Goal: Task Accomplishment & Management: Use online tool/utility

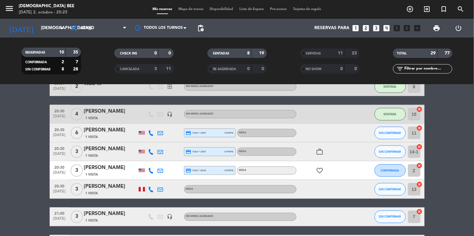
scroll to position [192, 0]
click at [19, 132] on bookings-row "18:00 [DATE] 3 Barbarab [PERSON_NAME] 1 Visita credit_card visa * 1626 stripe M…" at bounding box center [237, 129] width 474 height 416
click at [194, 9] on span "Mapa de mesas" at bounding box center [190, 8] width 31 height 3
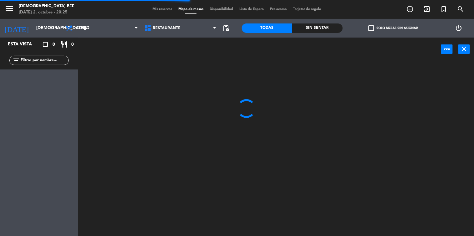
click at [28, 144] on div "Esta vista crop_square 0 restaurant 0 filter_list" at bounding box center [39, 136] width 78 height 198
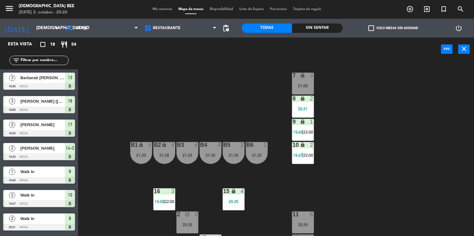
click at [19, 87] on div at bounding box center [39, 86] width 72 height 7
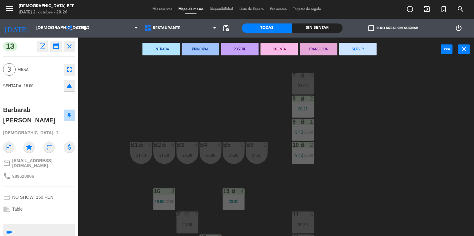
click at [123, 183] on div "7 lock 3 21:00 8 lock 2 20:21 9 lock 1 19:40 | 22:00 B1 lock 4 21:30 B2 lock 4 …" at bounding box center [278, 148] width 391 height 175
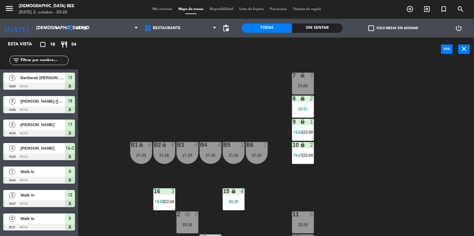
scroll to position [43, 0]
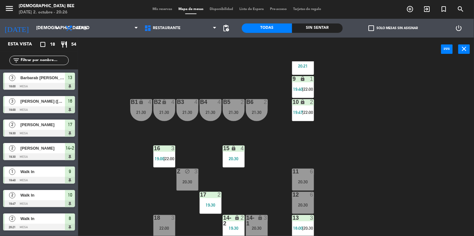
click at [172, 226] on div "22:00" at bounding box center [164, 228] width 22 height 4
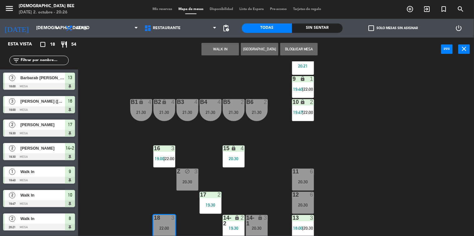
click at [110, 150] on div "7 lock 3 21:00 8 lock 2 20:21 9 lock 1 19:40 | 22:00 B1 lock 4 21:30 B2 lock 4 …" at bounding box center [278, 148] width 391 height 175
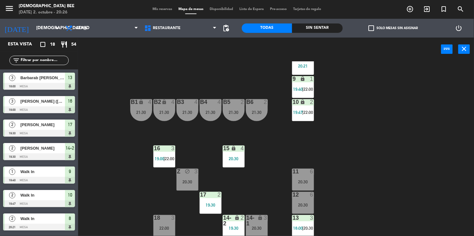
click at [426, 142] on div "7 lock 3 21:00 8 lock 2 20:21 9 lock 1 19:40 | 22:00 B1 lock 4 21:30 B2 lock 4 …" at bounding box center [278, 148] width 391 height 175
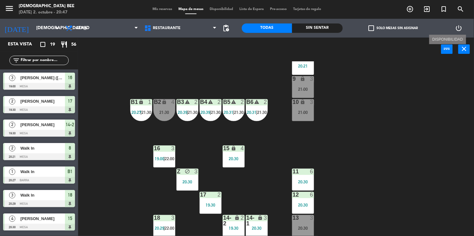
click at [432, 87] on div "7 lock 4 22:00 8 lock 2 20:21 9 lock 3 21:00 B1 lock 1 20:27 | 21:30 B2 lock 4 …" at bounding box center [278, 148] width 391 height 175
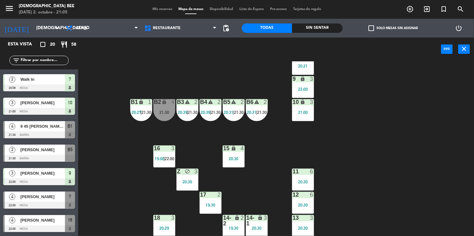
click at [446, 159] on div "7 warning 2 20:58 | 22:00 8 lock 2 20:21 9 lock 3 22:00 B1 lock 1 20:27 | 21:30…" at bounding box center [278, 148] width 391 height 175
click at [187, 111] on span "|" at bounding box center [187, 112] width 1 height 5
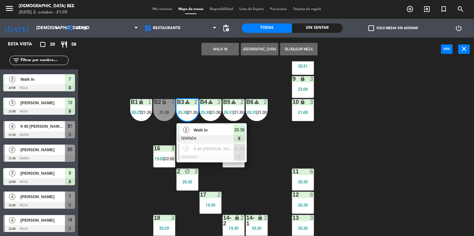
click at [286, 156] on div "7 warning 2 20:58 | 22:00 8 lock 2 20:21 9 lock 3 22:00 B1 lock 1 20:27 | 21:30…" at bounding box center [278, 148] width 391 height 175
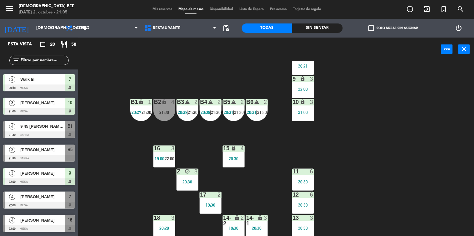
click at [237, 102] on div "warning" at bounding box center [233, 102] width 10 height 6
click at [394, 121] on div "7 warning 2 20:58 | 22:00 8 lock 2 20:21 9 lock 3 22:00 B1 lock 1 20:27 | 21:30…" at bounding box center [278, 148] width 391 height 175
click at [401, 113] on div "7 warning 2 20:58 | 22:00 8 lock 2 20:21 9 lock 3 22:00 B1 lock 1 20:27 | 21:30…" at bounding box center [278, 148] width 391 height 175
click at [164, 115] on div "B2 lock 4 21:30" at bounding box center [164, 110] width 22 height 22
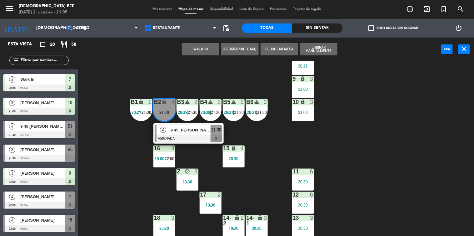
click at [218, 158] on div "7 warning 2 20:58 | 22:00 8 lock 2 20:21 9 lock 3 22:00 B1 lock 1 20:27 | 21:30…" at bounding box center [278, 148] width 391 height 175
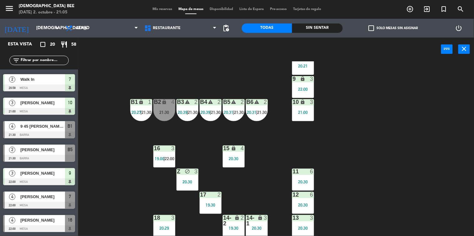
click at [212, 104] on icon "warning" at bounding box center [210, 101] width 5 height 5
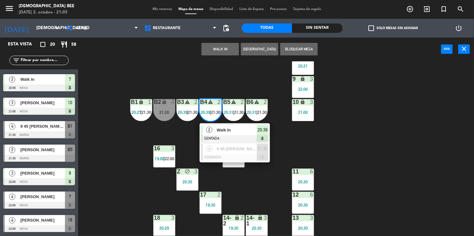
click at [294, 133] on div "7 warning 2 20:58 | 22:00 8 lock 2 20:21 9 lock 3 22:00 B1 lock 1 20:27 | 21:30…" at bounding box center [278, 148] width 391 height 175
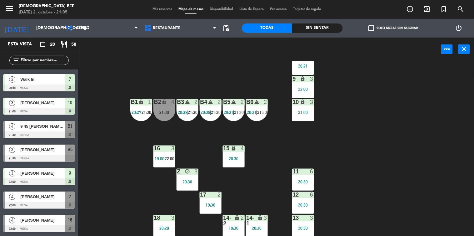
click at [241, 104] on div "B6" at bounding box center [246, 102] width 10 height 6
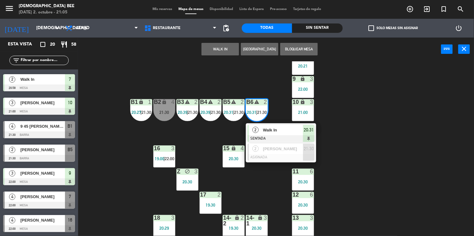
click at [369, 167] on div "7 warning 2 20:58 | 22:00 8 lock 2 20:21 9 lock 3 22:00 B1 lock 1 20:27 | 21:30…" at bounding box center [278, 148] width 391 height 175
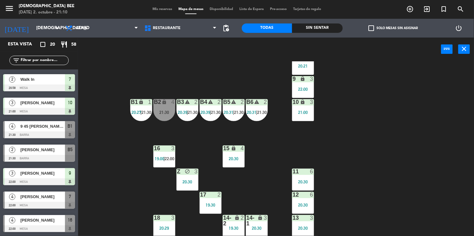
scroll to position [280, 0]
click at [438, 197] on div "7 warning 2 20:58 | 22:00 8 lock 2 20:21 9 lock 3 22:00 B1 lock 1 20:27 | 21:30…" at bounding box center [278, 148] width 391 height 175
click at [305, 203] on div "20:30" at bounding box center [303, 204] width 22 height 4
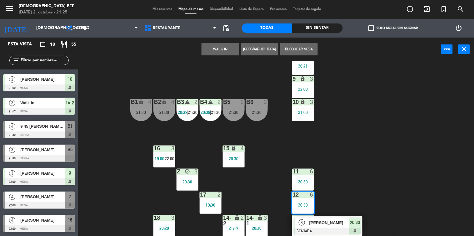
scroll to position [256, 0]
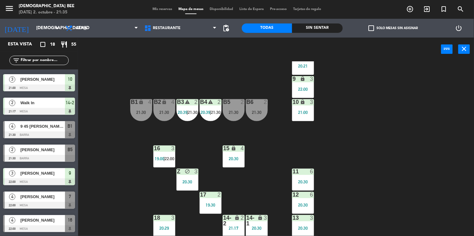
click at [423, 117] on div "7 warning 2 20:58 | 22:00 8 lock 2 20:21 9 lock 3 22:00 B1 lock 4 21:30 B2 lock…" at bounding box center [278, 148] width 391 height 175
click at [429, 156] on div "7 warning 2 20:58 | 22:00 8 lock 2 20:21 9 lock 3 22:00 B1 lock 4 21:30 B2 lock…" at bounding box center [278, 148] width 391 height 175
click at [169, 156] on span "22:00" at bounding box center [170, 158] width 10 height 5
click at [405, 186] on div "7 warning 2 20:58 | 22:00 8 lock 2 20:21 9 lock 3 22:00 B1 lock 4 21:30 B2 lock…" at bounding box center [278, 148] width 391 height 175
click at [169, 156] on span "22:00" at bounding box center [170, 158] width 10 height 5
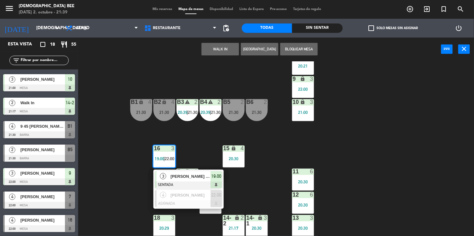
click at [403, 171] on div "7 warning 2 20:58 | 22:00 8 lock 2 20:21 9 lock 3 22:00 B1 lock 4 21:30 B2 lock…" at bounding box center [278, 148] width 391 height 175
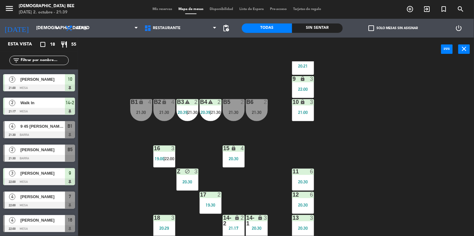
click at [171, 162] on div "16 3 19:00 | 22:00" at bounding box center [164, 156] width 22 height 22
click at [422, 198] on div "7 warning 2 20:58 | 22:00 8 lock 2 20:21 9 lock 3 22:00 B1 lock 4 21:30 B2 lock…" at bounding box center [278, 148] width 391 height 175
click at [240, 160] on div "20:30" at bounding box center [234, 158] width 22 height 4
click at [417, 165] on div "7 warning 2 20:58 | 22:00 8 lock 2 20:21 9 lock 3 22:00 B1 lock 4 21:30 B2 lock…" at bounding box center [278, 148] width 391 height 175
click at [183, 184] on div "Z block 3 20:30" at bounding box center [188, 179] width 22 height 22
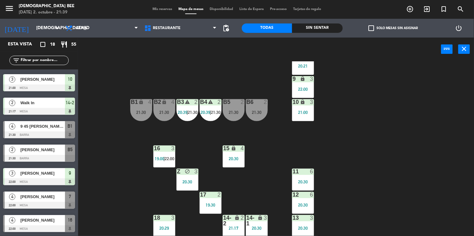
click at [429, 182] on div "7 warning 2 20:58 | 22:00 8 lock 2 20:21 9 lock 3 22:00 B1 lock 4 21:30 B2 lock…" at bounding box center [278, 148] width 391 height 175
click at [211, 206] on div "19:30" at bounding box center [211, 204] width 22 height 4
click at [442, 177] on div "7 warning 2 20:58 | 22:00 8 lock 2 20:21 9 lock 3 22:00 B1 lock 4 21:30 B2 lock…" at bounding box center [278, 148] width 391 height 175
click at [306, 217] on div at bounding box center [303, 218] width 10 height 6
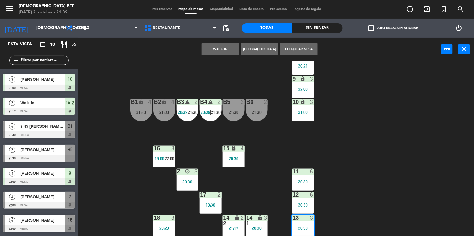
click at [413, 172] on div "7 warning 2 20:58 | 22:00 8 lock 2 20:21 9 lock 3 22:00 B1 lock 4 21:30 B2 lock…" at bounding box center [278, 148] width 391 height 175
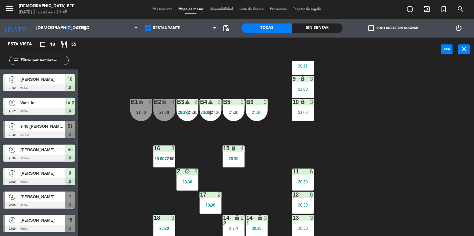
click at [422, 154] on div "7 warning 2 20:58 | 22:00 8 lock 2 20:21 9 lock 3 22:00 B1 lock 4 21:30 B2 lock…" at bounding box center [278, 148] width 391 height 175
click at [163, 115] on div "B2 lock 4 21:30" at bounding box center [164, 110] width 22 height 22
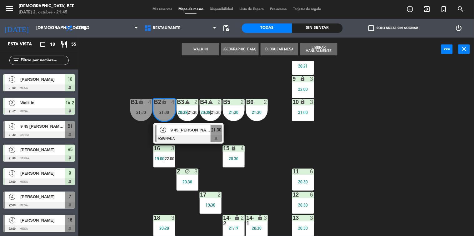
click at [194, 74] on div "7 warning 2 20:58 | 22:00 8 lock 2 20:21 9 lock 3 22:00 B1 lock 4 21:30 B2 lock…" at bounding box center [278, 148] width 391 height 175
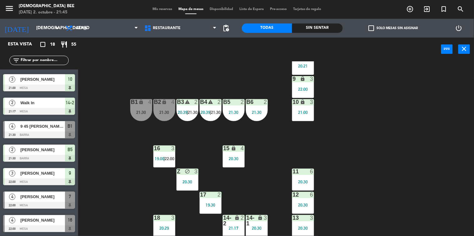
click at [184, 106] on div "B3 warning 2 20:39 | 21:30" at bounding box center [188, 110] width 22 height 22
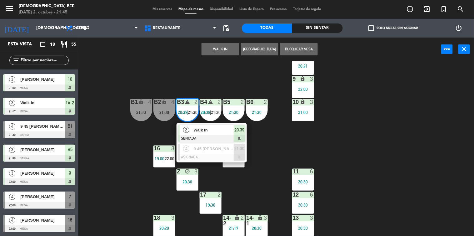
click at [195, 74] on div "7 warning 2 20:58 | 22:00 8 lock 2 20:21 9 lock 3 22:00 B1 lock 4 21:30 B2 lock…" at bounding box center [278, 148] width 391 height 175
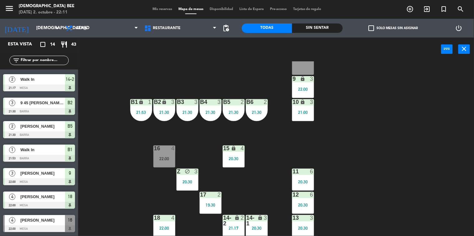
scroll to position [162, 0]
click at [415, 144] on div "7 lock 2 8 lock 2 9 lock 3 22:00 B1 lock 1 21:53 B2 lock 3 21:30 B3 3 21:30 B4 …" at bounding box center [278, 148] width 391 height 175
click at [435, 183] on div "7 lock 2 22:19 8 lock 2 9 lock 3 22:00 B1 lock 1 21:53 B2 lock 3 21:30 B3 3 21:…" at bounding box center [278, 148] width 391 height 175
click at [304, 182] on div "20:30" at bounding box center [303, 181] width 22 height 4
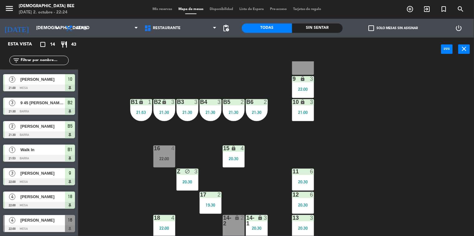
click at [411, 159] on div "7 lock 2 22:19 8 lock 2 9 lock 3 22:00 B1 lock 1 21:53 B2 lock 3 21:30 B3 3 21:…" at bounding box center [278, 148] width 391 height 175
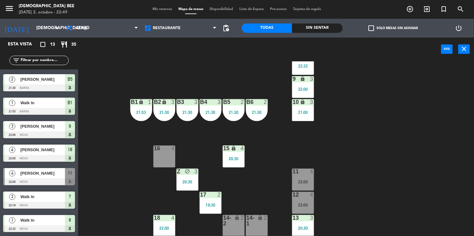
click at [429, 235] on div "7 lock 2 22:19 8 lock 1 22:32 9 lock 3 22:00 B1 lock 1 21:53 B2 lock 3 21:30 B3…" at bounding box center [278, 148] width 391 height 175
click at [166, 7] on span "Mis reservas" at bounding box center [162, 8] width 26 height 3
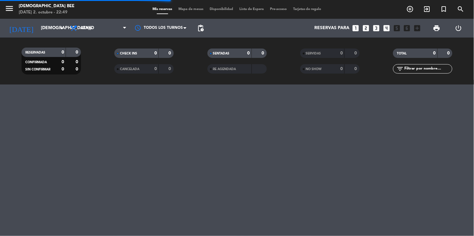
click at [193, 8] on span "Mapa de mesas" at bounding box center [190, 8] width 31 height 3
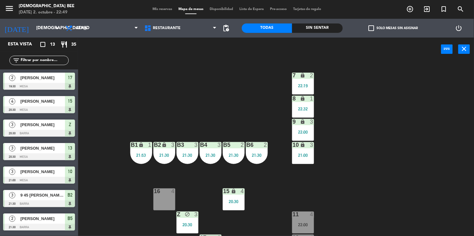
scroll to position [43, 0]
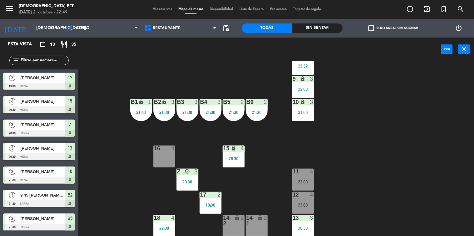
click at [311, 187] on div "11 4 22:00" at bounding box center [303, 179] width 22 height 22
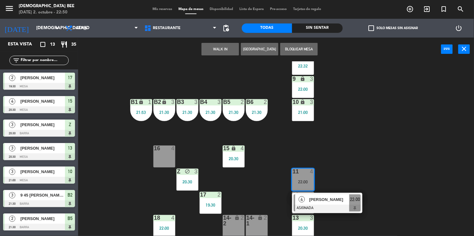
click at [149, 9] on span "Mis reservas" at bounding box center [162, 8] width 26 height 3
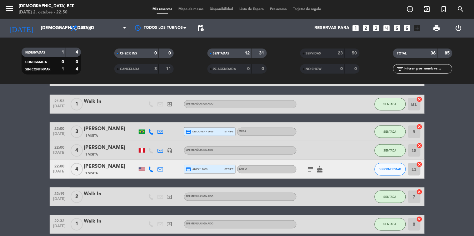
scroll to position [213, 0]
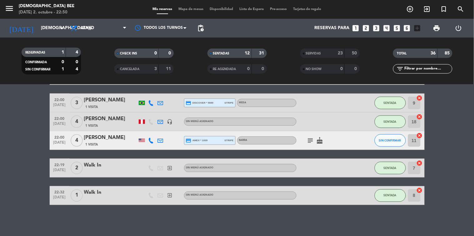
click at [185, 10] on span "Mapa de mesas" at bounding box center [190, 8] width 31 height 3
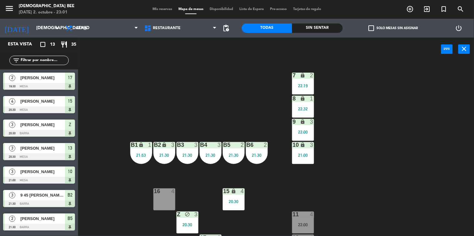
click at [462, 217] on div "7 lock 2 22:19 8 lock 1 22:32 9 lock 3 22:00 B1 lock 1 21:53 B2 lock 3 21:30 B3…" at bounding box center [278, 148] width 391 height 175
click at [435, 183] on div "7 lock 2 22:19 8 lock 1 22:32 9 lock 3 22:00 B1 lock 1 21:53 B2 lock 3 21:30 B3…" at bounding box center [278, 148] width 391 height 175
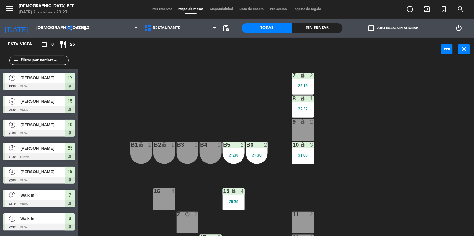
click at [420, 160] on div "7 lock 2 22:19 8 lock 1 22:32 9 lock 2 B1 lock 1 B2 lock 1 B3 1 B4 1 B5 2 21:30…" at bounding box center [278, 148] width 391 height 175
